Goal: Information Seeking & Learning: Compare options

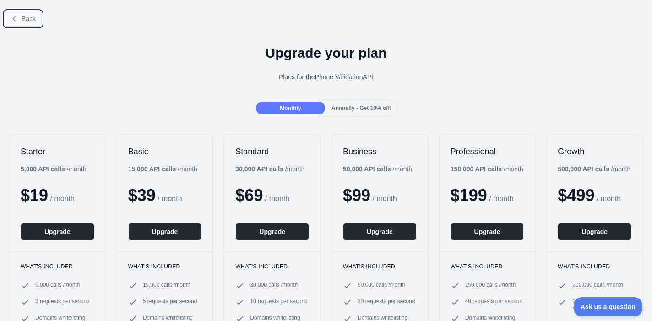
click at [13, 13] on button "Back" at bounding box center [23, 19] width 37 height 16
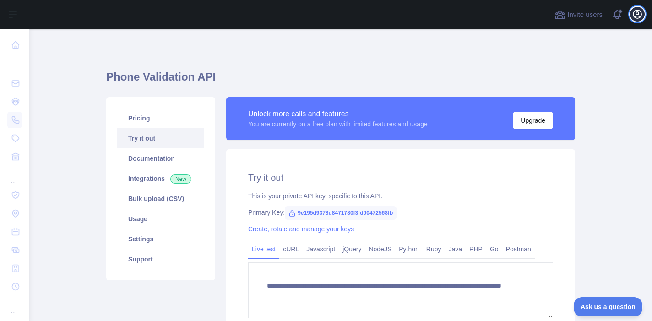
click at [643, 16] on button "Open user menu" at bounding box center [637, 14] width 15 height 15
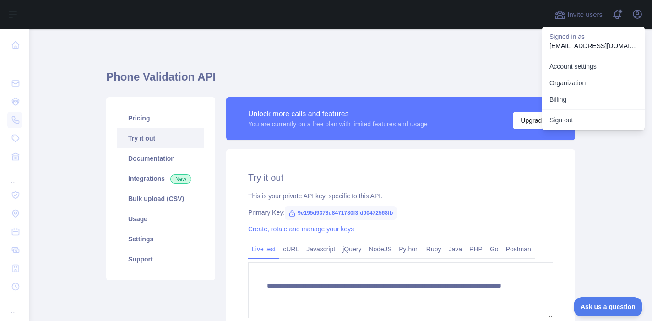
click at [389, 65] on div "**********" at bounding box center [340, 215] width 469 height 329
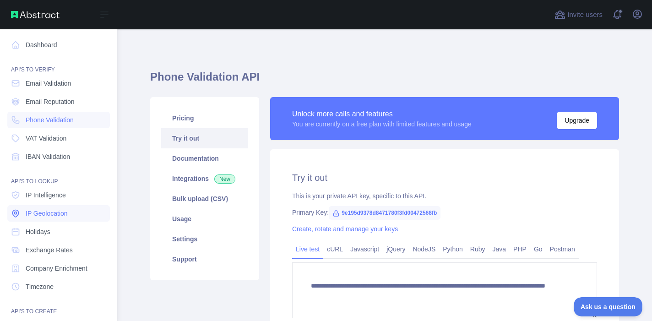
click at [60, 212] on span "IP Geolocation" at bounding box center [47, 213] width 42 height 9
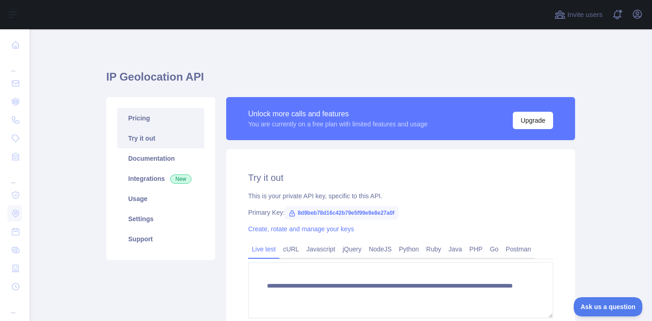
click at [158, 119] on link "Pricing" at bounding box center [160, 118] width 87 height 20
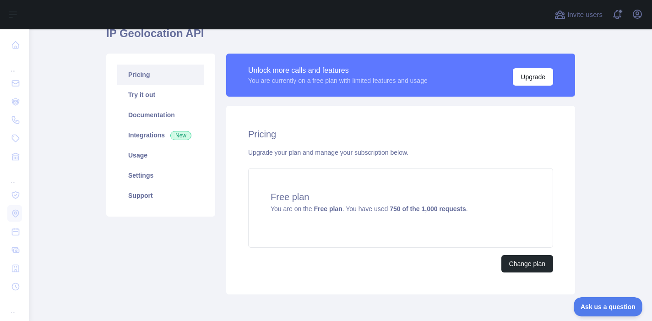
scroll to position [85, 0]
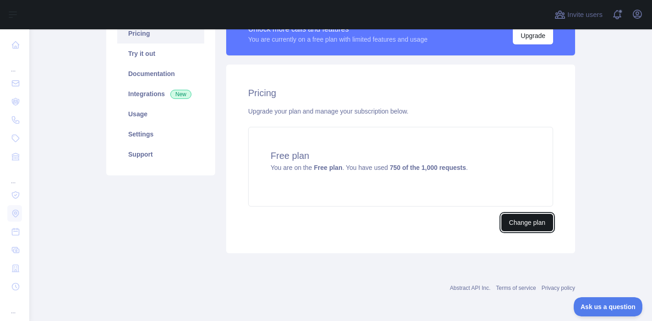
click at [523, 220] on button "Change plan" at bounding box center [527, 222] width 52 height 17
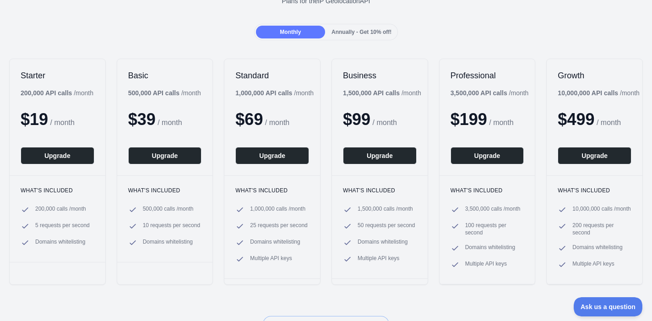
scroll to position [92, 0]
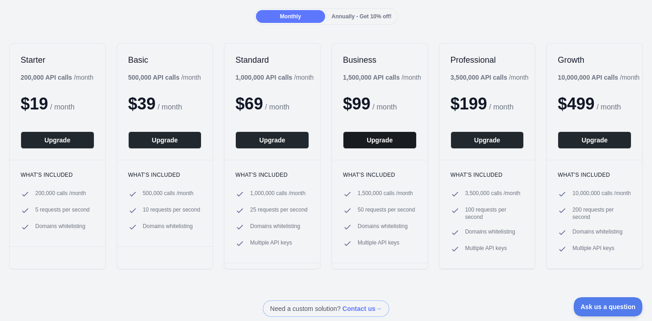
click at [389, 142] on button "Upgrade" at bounding box center [380, 139] width 74 height 17
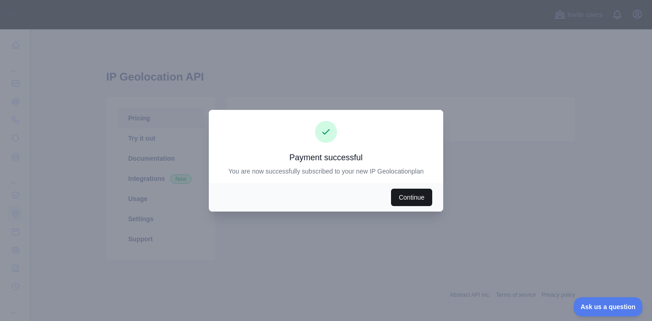
click at [409, 193] on button "Continue" at bounding box center [411, 197] width 41 height 17
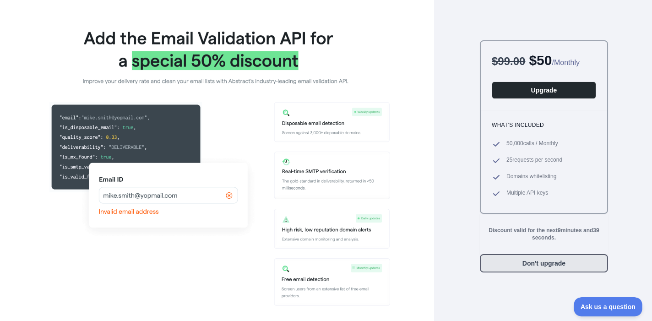
click at [535, 261] on button "Don't upgrade" at bounding box center [544, 263] width 128 height 18
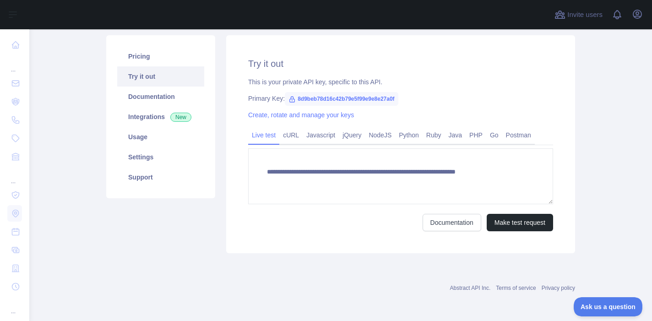
type textarea "**********"
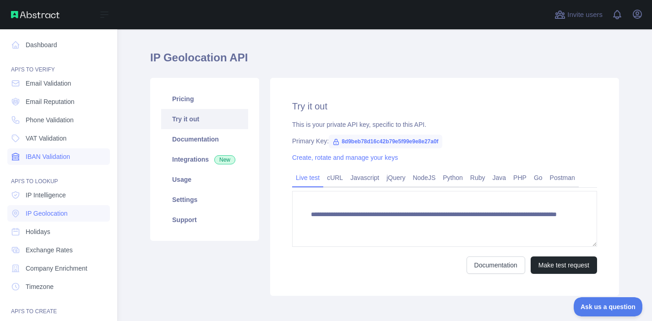
scroll to position [16, 0]
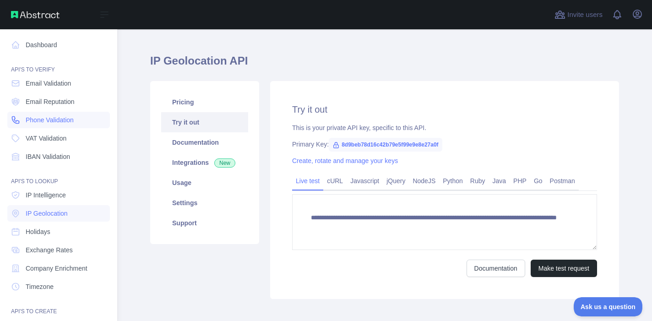
click at [69, 123] on span "Phone Validation" at bounding box center [50, 119] width 48 height 9
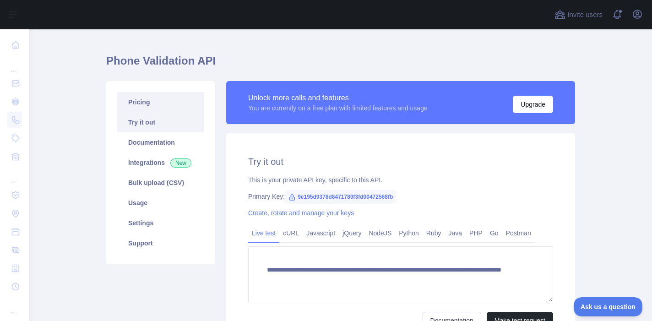
click at [169, 93] on link "Pricing" at bounding box center [160, 102] width 87 height 20
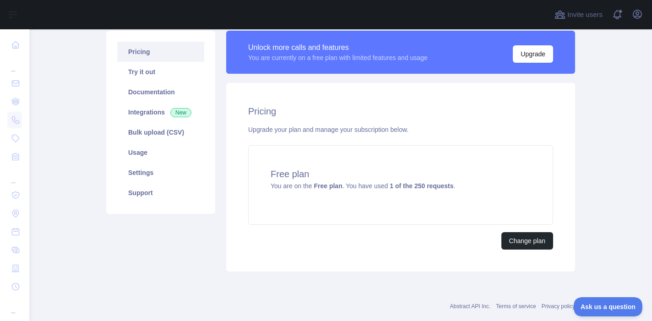
scroll to position [85, 0]
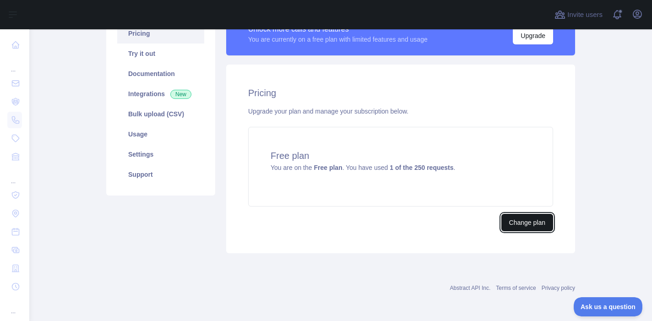
click at [513, 224] on button "Change plan" at bounding box center [527, 222] width 52 height 17
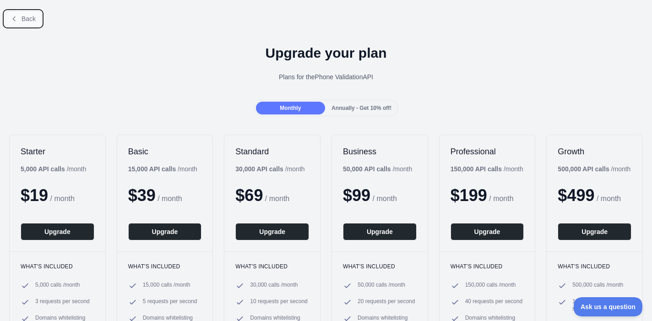
click at [23, 18] on span "Back" at bounding box center [29, 18] width 14 height 7
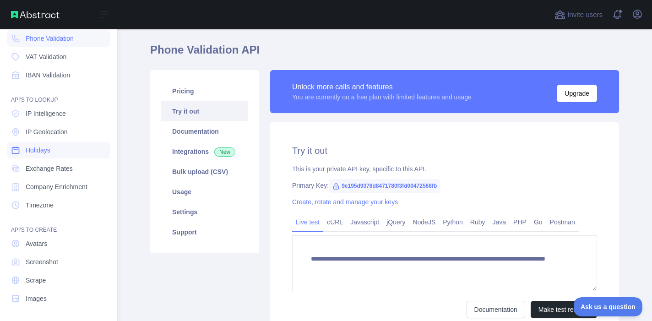
scroll to position [82, 0]
click at [76, 147] on link "Holidays" at bounding box center [58, 149] width 103 height 16
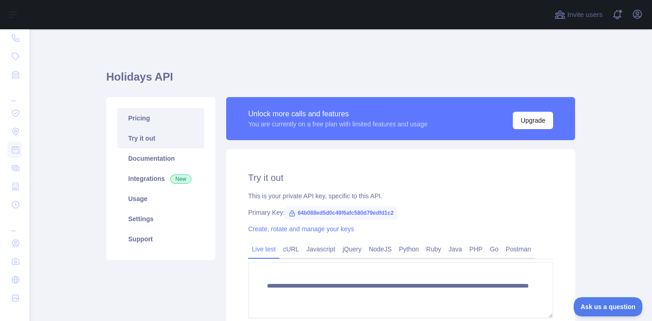
click at [157, 118] on link "Pricing" at bounding box center [160, 118] width 87 height 20
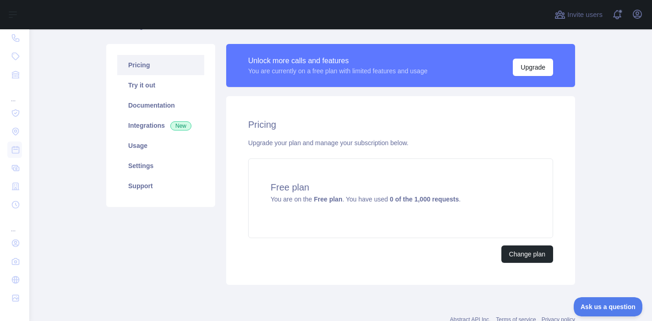
scroll to position [85, 0]
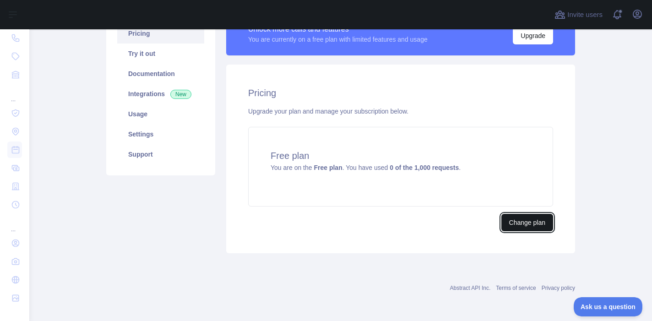
click at [522, 223] on button "Change plan" at bounding box center [527, 222] width 52 height 17
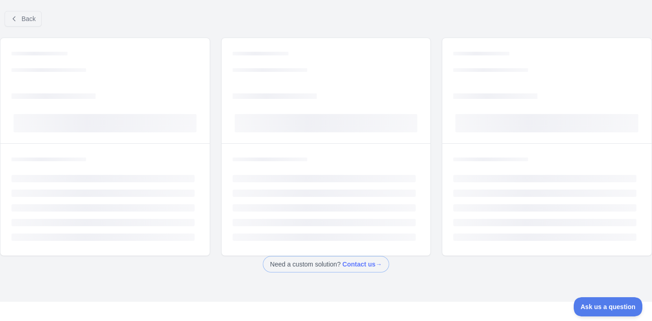
scroll to position [7, 0]
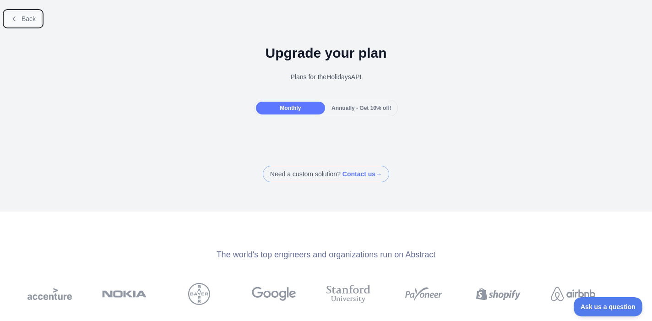
click at [31, 22] on span "Back" at bounding box center [29, 18] width 14 height 7
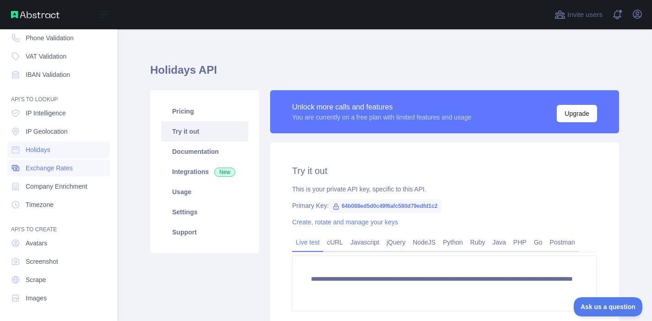
click at [77, 167] on link "Exchange Rates" at bounding box center [58, 168] width 103 height 16
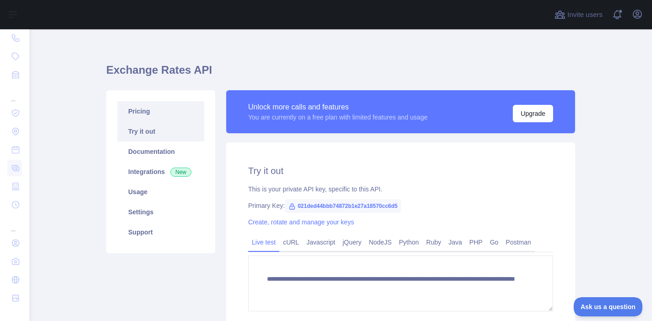
click at [178, 116] on link "Pricing" at bounding box center [160, 111] width 87 height 20
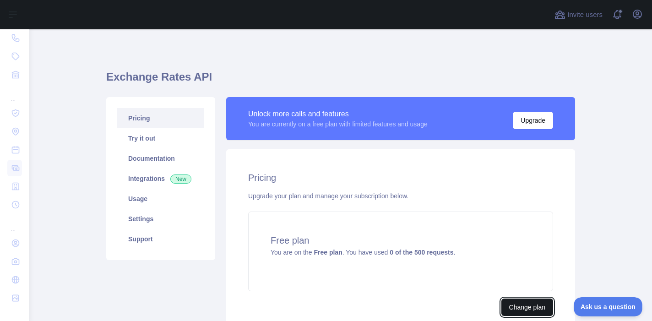
click at [527, 306] on button "Change plan" at bounding box center [527, 307] width 52 height 17
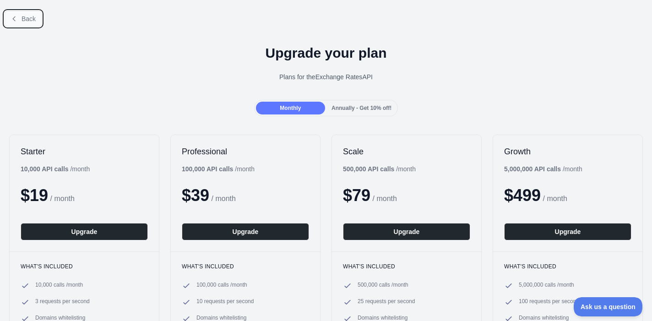
click at [18, 18] on button "Back" at bounding box center [23, 19] width 37 height 16
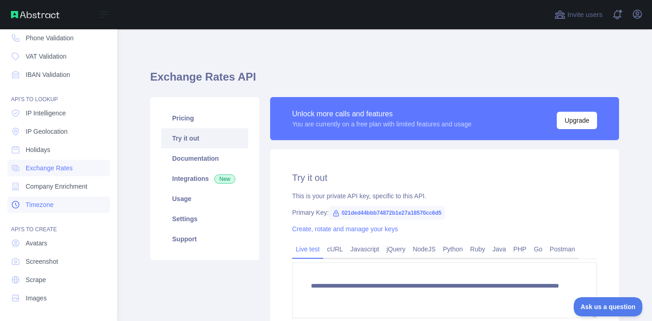
click at [70, 204] on link "Timezone" at bounding box center [58, 204] width 103 height 16
click at [59, 132] on span "IP Geolocation" at bounding box center [47, 131] width 42 height 9
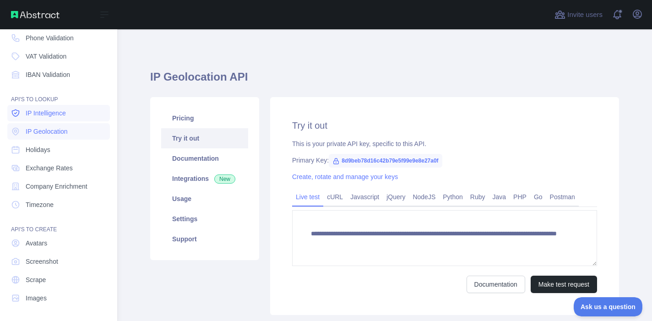
click at [65, 115] on span "IP Intelligence" at bounding box center [46, 113] width 40 height 9
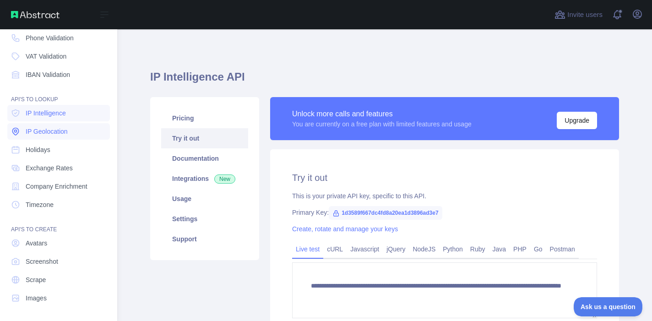
click at [64, 131] on span "IP Geolocation" at bounding box center [47, 131] width 42 height 9
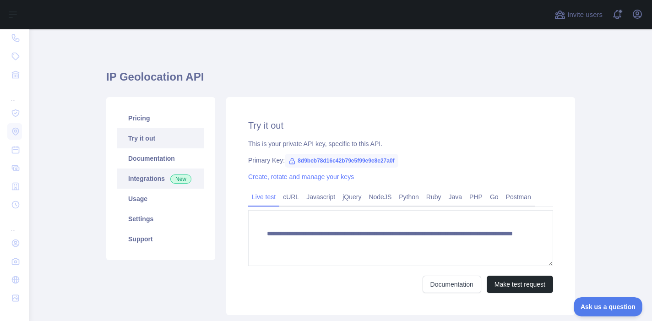
click at [152, 177] on link "Integrations New" at bounding box center [160, 179] width 87 height 20
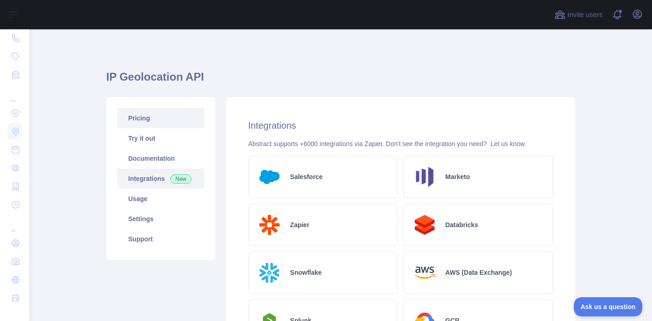
click at [159, 124] on link "Pricing" at bounding box center [160, 118] width 87 height 20
